Goal: Entertainment & Leisure: Consume media (video, audio)

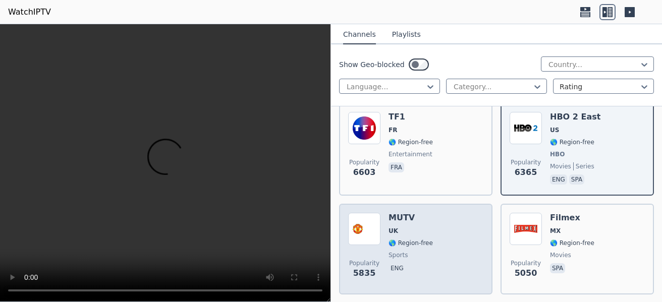
scroll to position [303, 0]
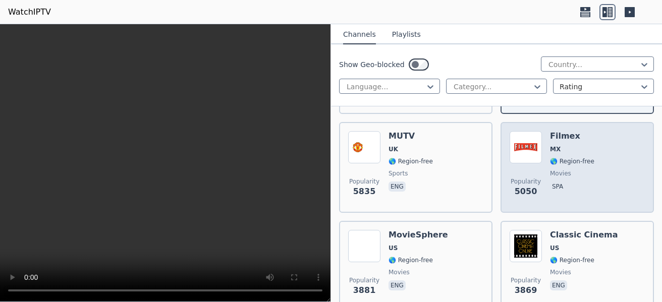
click at [555, 131] on h6 "Filmex" at bounding box center [572, 136] width 44 height 10
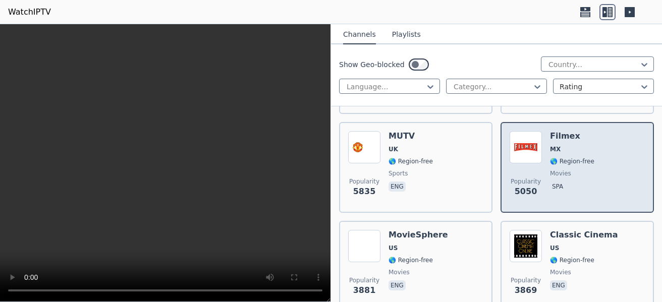
click at [558, 131] on h6 "Filmex" at bounding box center [572, 136] width 44 height 10
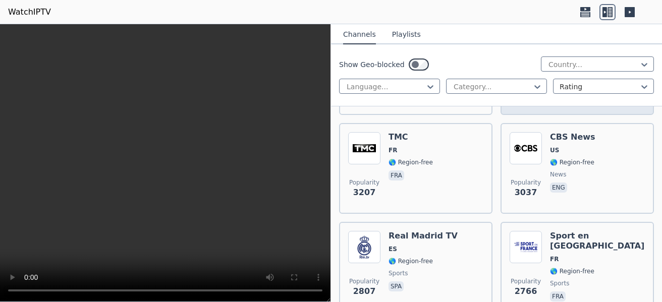
scroll to position [504, 0]
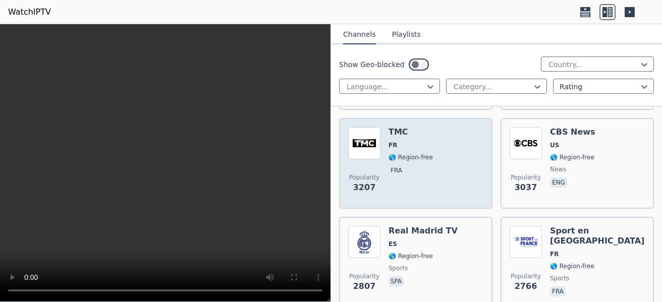
click at [400, 127] on h6 "TMC" at bounding box center [410, 132] width 44 height 10
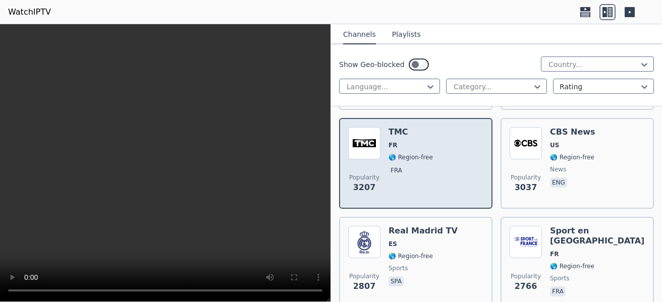
click at [436, 155] on div "Popularity 3207 TMC FR 🌎 Region-free fra" at bounding box center [415, 163] width 135 height 73
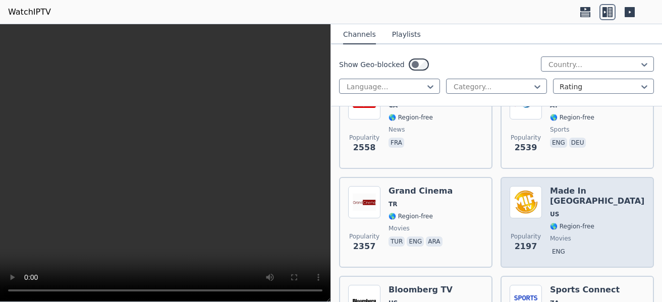
scroll to position [857, 0]
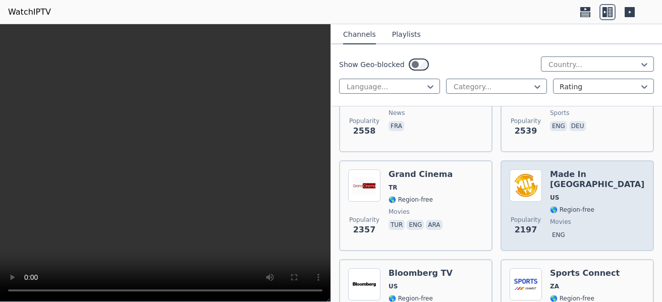
click at [550, 170] on h6 "Made In [GEOGRAPHIC_DATA]" at bounding box center [597, 179] width 95 height 20
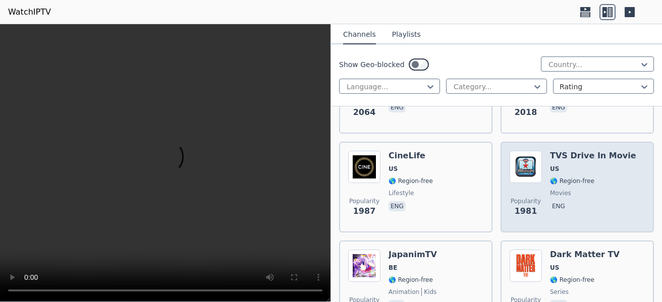
scroll to position [1160, 0]
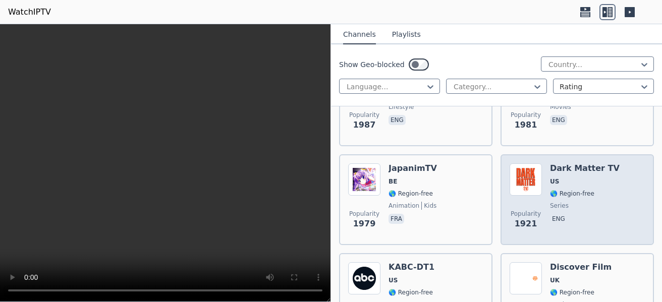
click at [572, 168] on div "Dark Matter TV US 🌎 Region-free series eng" at bounding box center [585, 199] width 70 height 73
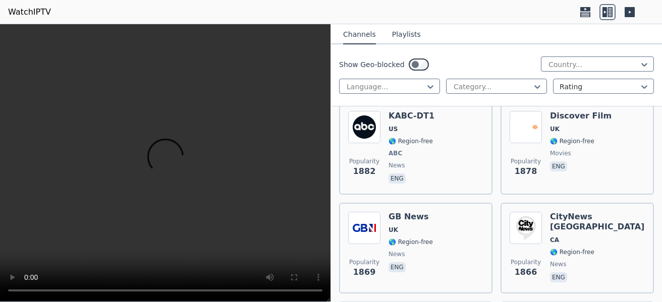
scroll to position [1361, 0]
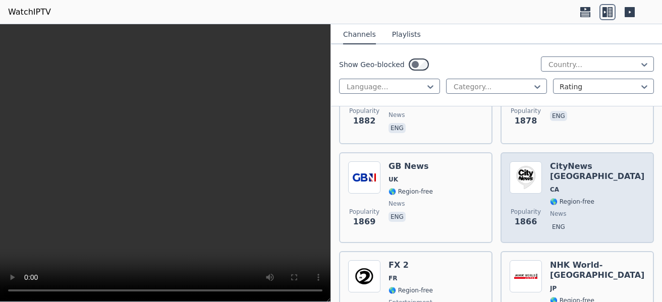
click at [600, 162] on h6 "CityNews [GEOGRAPHIC_DATA]" at bounding box center [597, 171] width 95 height 20
